Goal: Communication & Community: Answer question/provide support

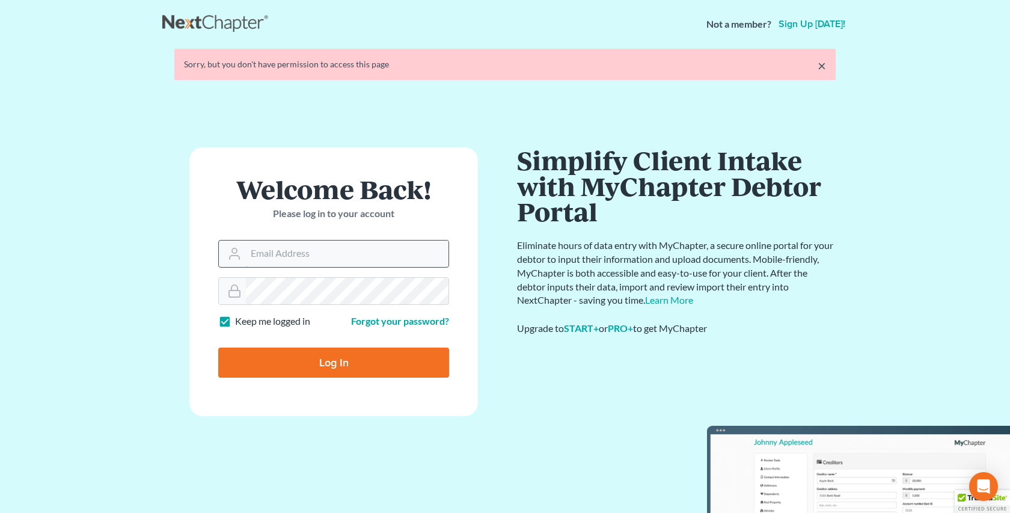
click at [263, 252] on input "Email Address" at bounding box center [347, 254] width 203 height 26
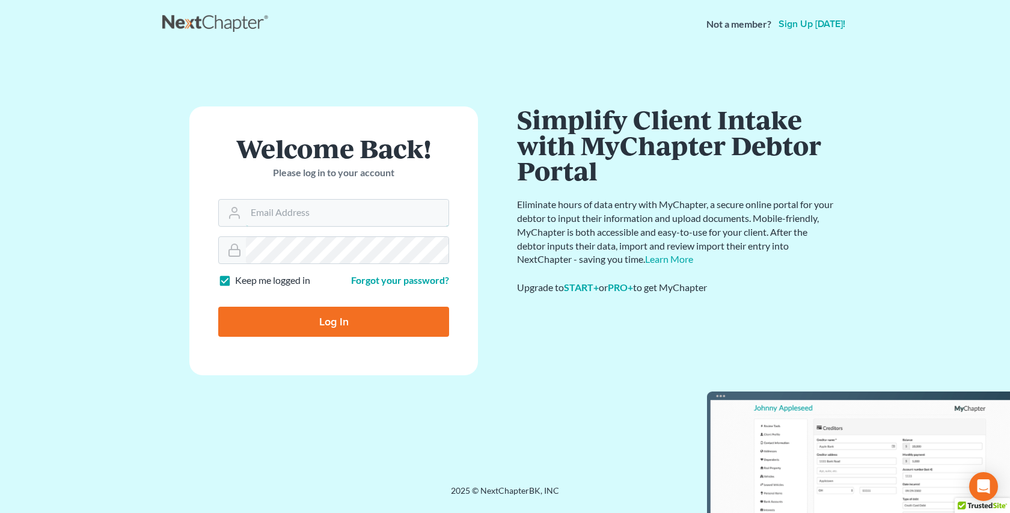
type input "rdanzy@arthurlwalker.com"
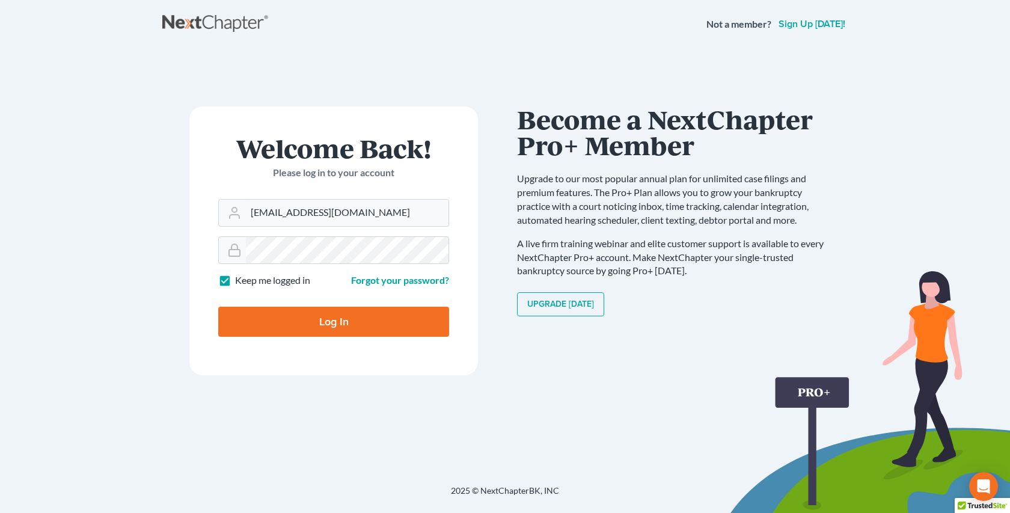
click at [344, 327] on input "Log In" at bounding box center [333, 322] width 231 height 30
type input "Thinking..."
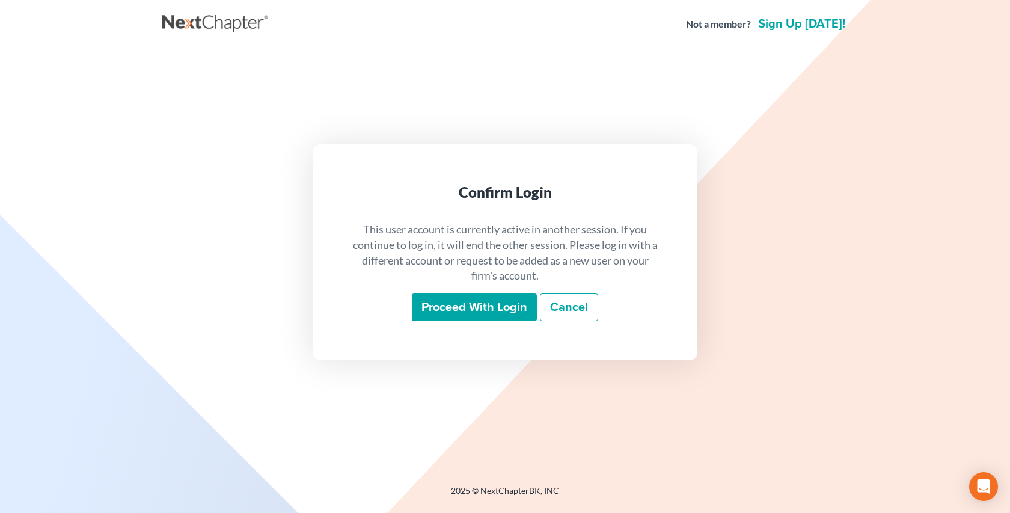
drag, startPoint x: 500, startPoint y: 308, endPoint x: 488, endPoint y: 307, distance: 12.1
click at [500, 308] on input "Proceed with login" at bounding box center [474, 307] width 125 height 28
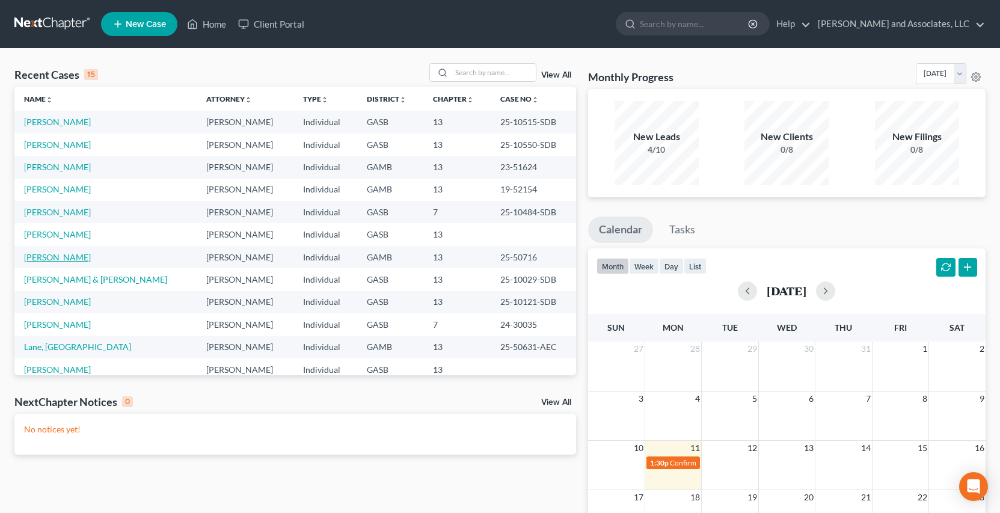
click at [64, 257] on link "[PERSON_NAME]" at bounding box center [57, 257] width 67 height 10
click at [60, 259] on link "[PERSON_NAME]" at bounding box center [57, 257] width 67 height 10
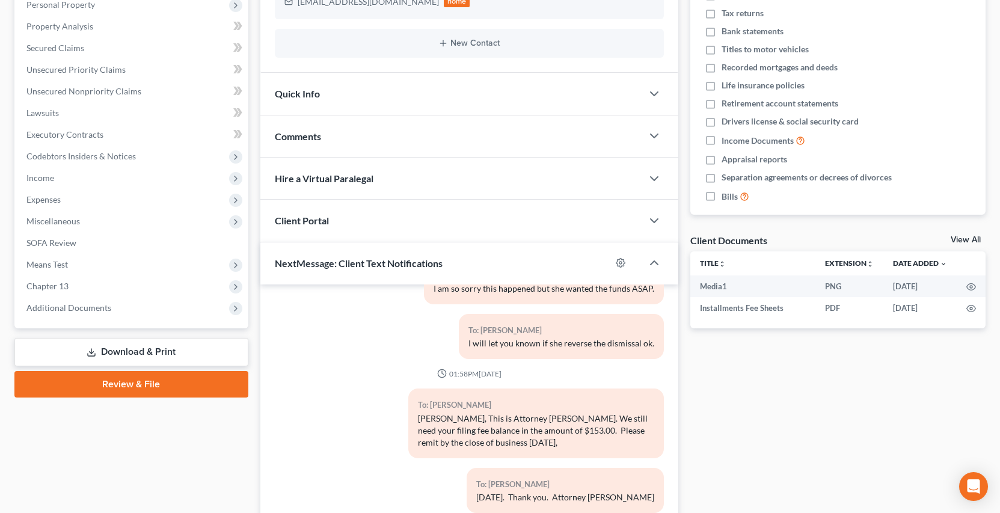
scroll to position [304, 0]
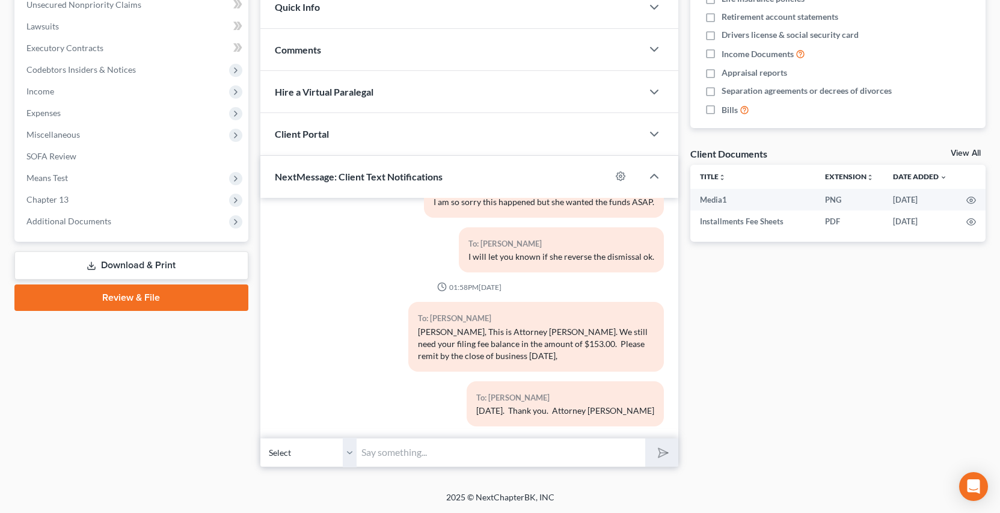
drag, startPoint x: 349, startPoint y: 458, endPoint x: 350, endPoint y: 466, distance: 7.8
click at [350, 458] on select "Select [PHONE_NUMBER] - [PERSON_NAME]" at bounding box center [308, 452] width 96 height 29
select select
click at [260, 438] on select "Select [PHONE_NUMBER] - [PERSON_NAME]" at bounding box center [308, 452] width 96 height 29
click at [373, 449] on input "text" at bounding box center [501, 452] width 289 height 29
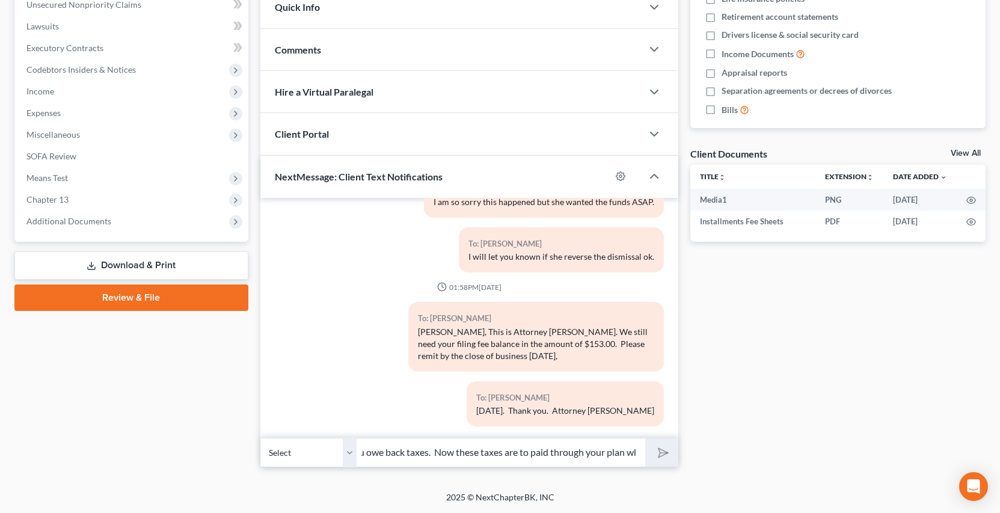
scroll to position [0, 381]
type input "[PERSON_NAME] just want to let you know that the IRS and GA Dept. of Revenue sa…"
click at [351, 453] on select "Select [PHONE_NUMBER] - [PERSON_NAME]" at bounding box center [308, 452] width 96 height 29
select select "0"
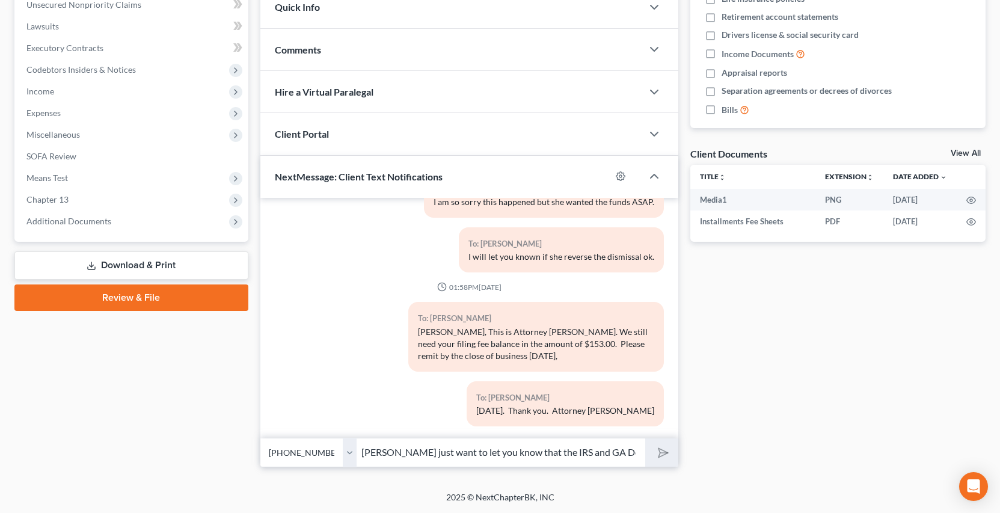
click at [260, 438] on select "Select [PHONE_NUMBER] - [PERSON_NAME]" at bounding box center [308, 452] width 96 height 29
click at [661, 454] on icon "submit" at bounding box center [660, 452] width 17 height 17
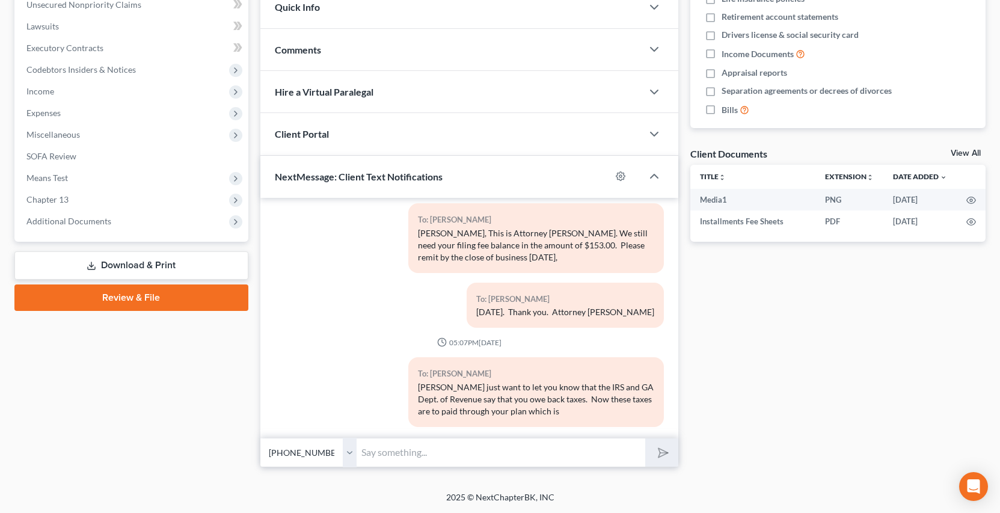
click at [370, 455] on input "text" at bounding box center [501, 452] width 289 height 29
type input "t"
click at [574, 453] on input "going to cause an increase in you plan. The problem is you may have" at bounding box center [501, 452] width 289 height 29
click at [638, 452] on input "going to cause an increase in you plan. The problem is, you may have" at bounding box center [501, 452] width 289 height 29
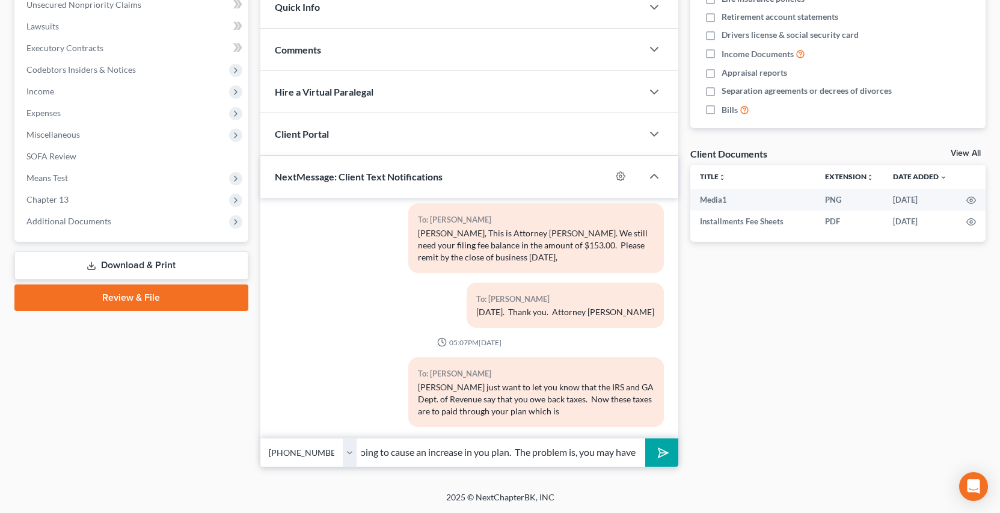
drag, startPoint x: 636, startPoint y: 455, endPoint x: 645, endPoint y: 453, distance: 9.2
click at [640, 454] on input "going to cause an increase in you plan. The problem is, you may have" at bounding box center [501, 452] width 289 height 29
type input "going to cause an increase in you plan. The problem is, you may have concerns w…"
click at [645, 438] on button "submit" at bounding box center [661, 452] width 33 height 28
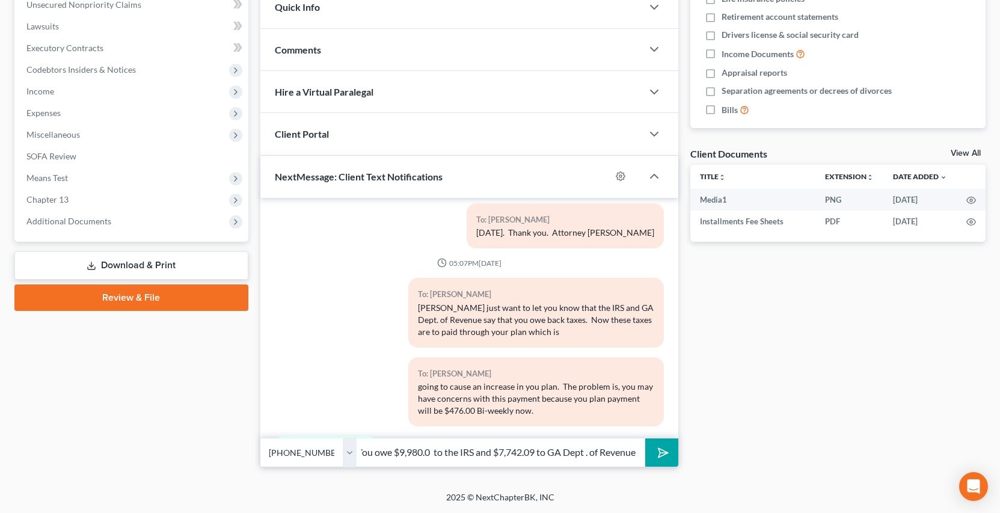
scroll to position [6358, 0]
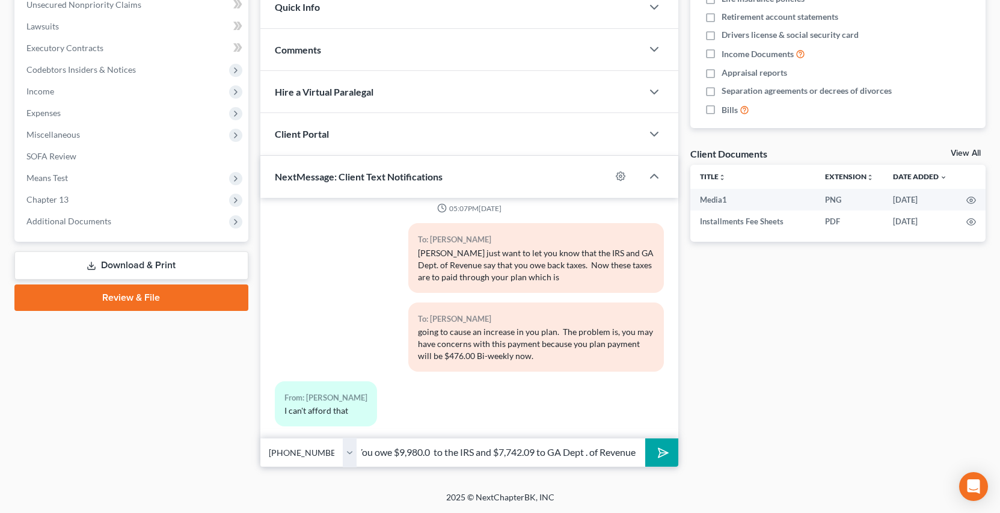
click at [587, 456] on input "You owe $9,980.0 to the IRS and $7,742.09 to GA Dept . of Revenue" at bounding box center [501, 452] width 289 height 29
click at [640, 453] on input "You owe $9,980.0 to the IRS and $7,742.09 to GA Dept. of Revenue" at bounding box center [501, 452] width 289 height 29
click at [632, 455] on input "You owe $9,980.0 to the IRS and $7,742.09 to GA Dept. of Revenue" at bounding box center [501, 452] width 289 height 29
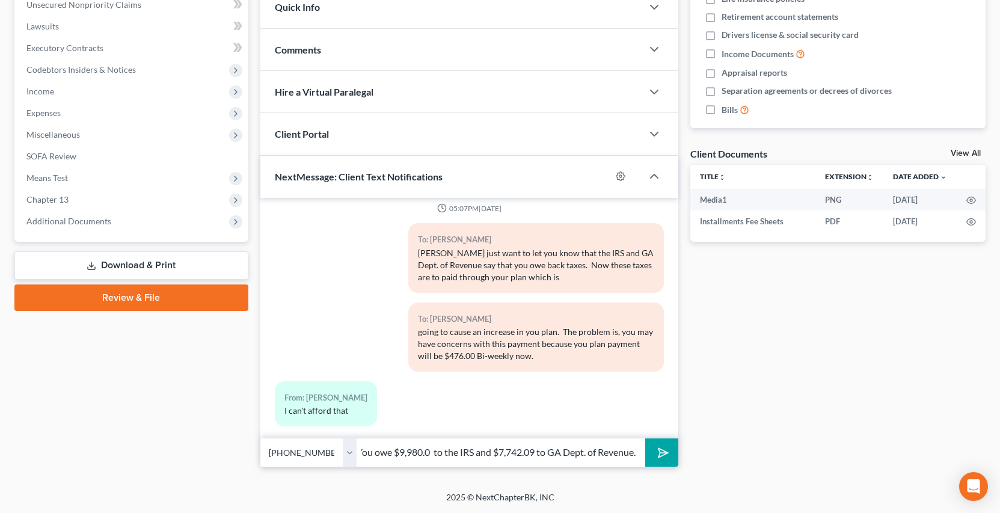
type input "You owe $9,980.0 to the IRS and $7,742.09 to GA Dept. of Revenue."
click at [663, 453] on line "submit" at bounding box center [664, 453] width 8 height 8
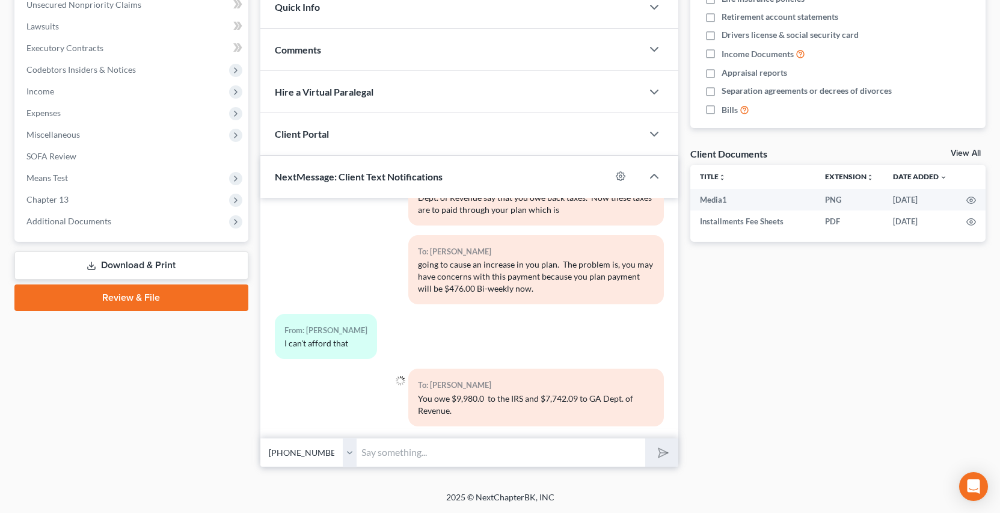
click at [375, 455] on input "text" at bounding box center [501, 452] width 289 height 29
type input "I know you can't. I am going to put you file on the [PERSON_NAME] desk for her …"
click at [645, 438] on button "submit" at bounding box center [661, 452] width 33 height 28
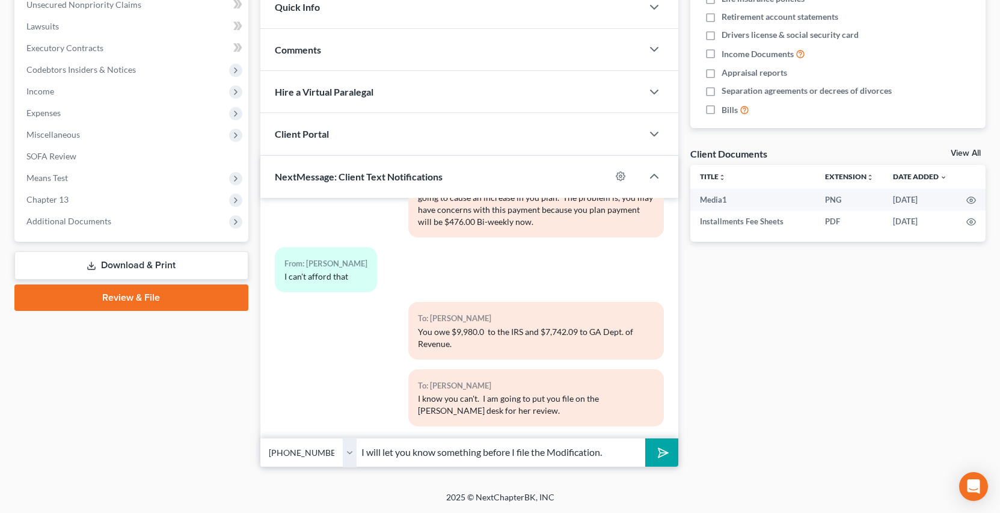
type input "I will let you know something before I file the Modification."
click at [645, 438] on button "submit" at bounding box center [661, 452] width 33 height 28
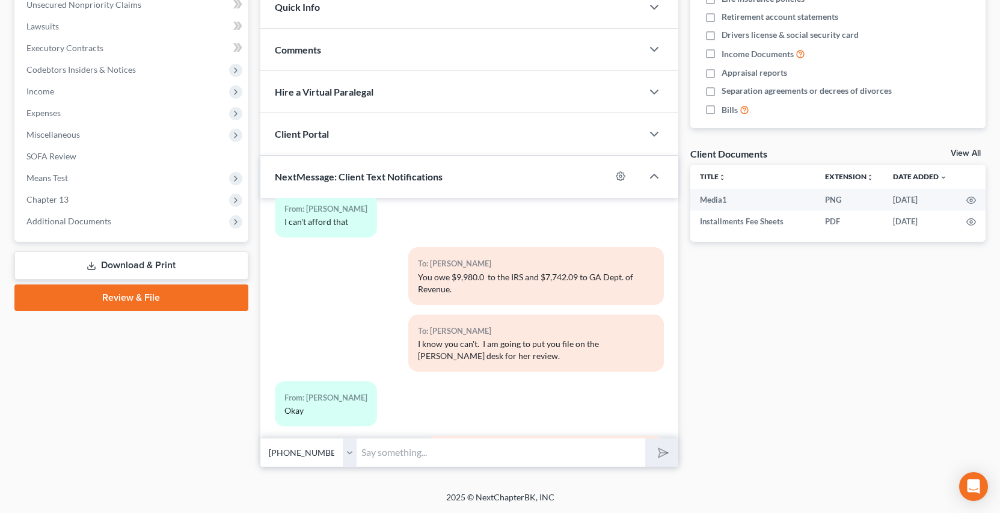
scroll to position [6602, 0]
